Goal: Task Accomplishment & Management: Manage account settings

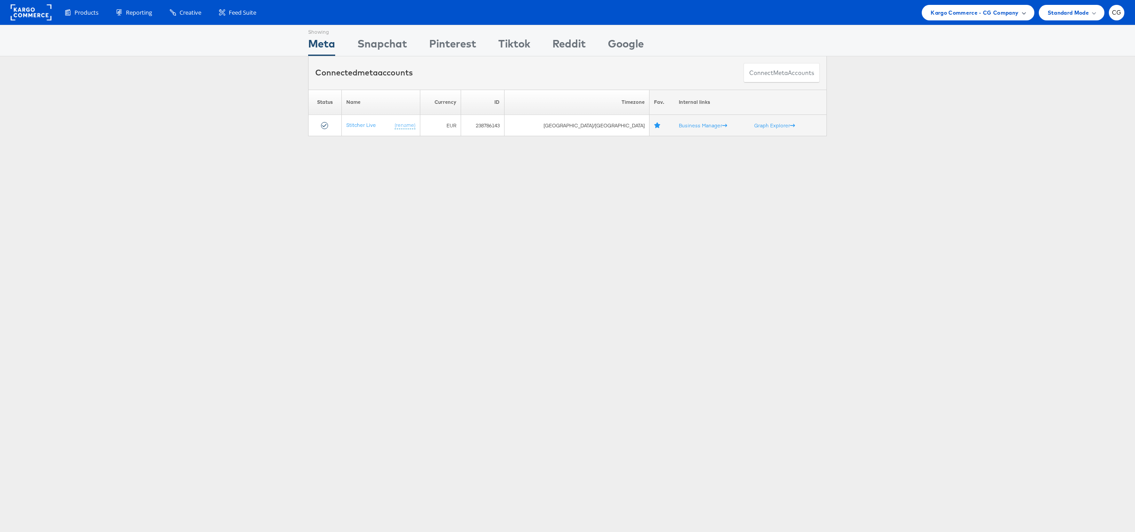
click at [1018, 12] on span "Kargo Commerce - CG Company" at bounding box center [975, 12] width 88 height 9
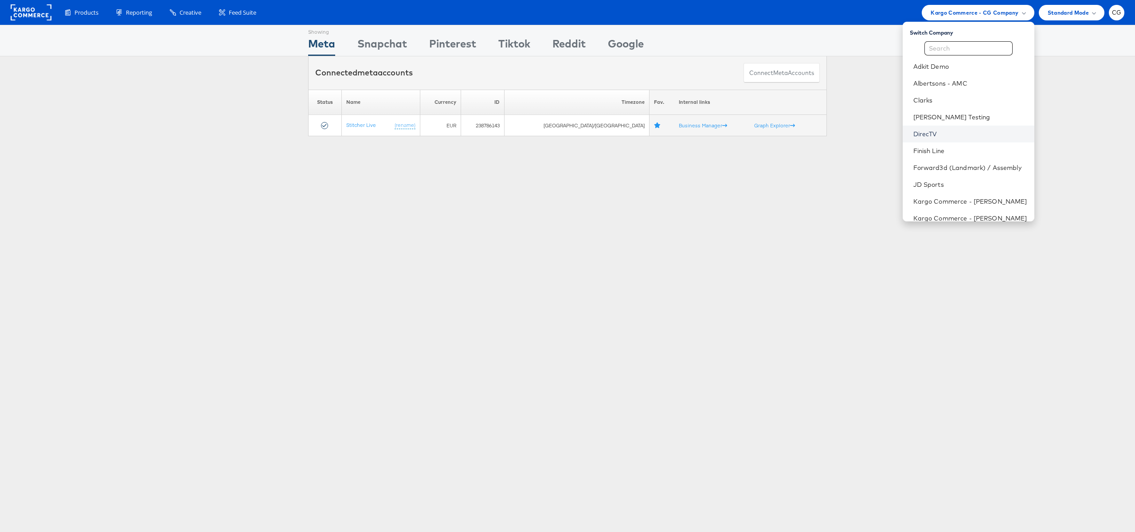
click at [936, 131] on link "DirecTV" at bounding box center [970, 133] width 114 height 9
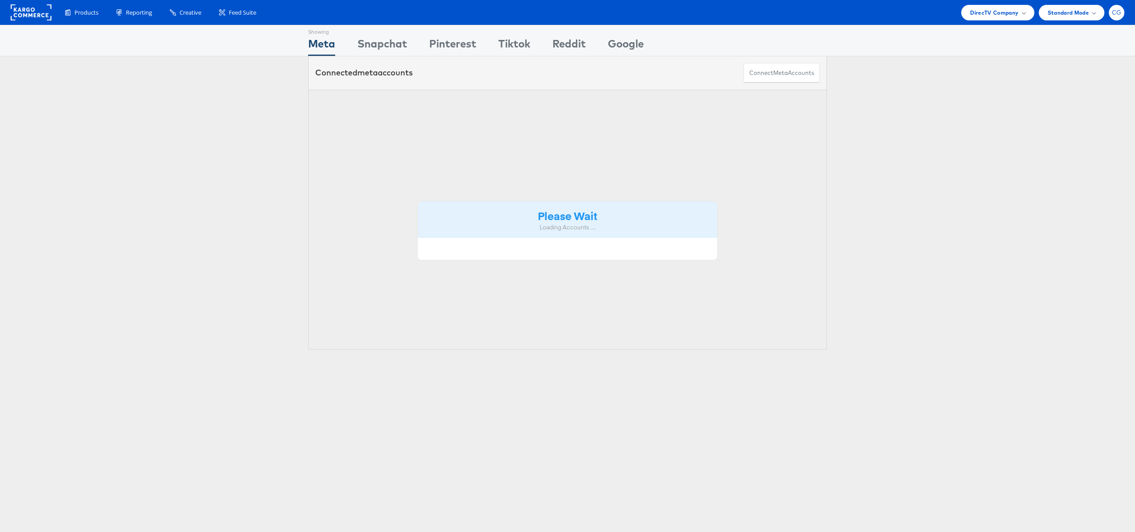
click at [1116, 15] on span "CG" at bounding box center [1117, 13] width 10 height 6
click at [1089, 85] on span at bounding box center [1089, 84] width 3 height 3
